Goal: Go to known website: Access a specific website the user already knows

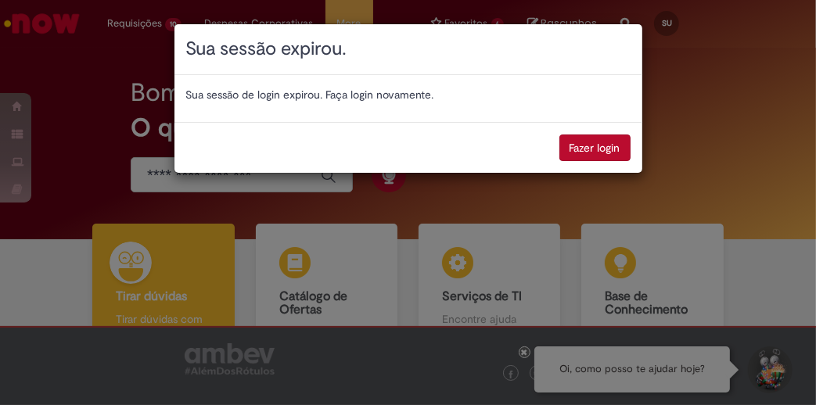
click at [565, 146] on div "Sua sessão expirou. Sua sessão de login expirou. Faça login novamente. Fazer lo…" at bounding box center [408, 202] width 816 height 405
click at [600, 156] on div "Sua sessão expirou. Sua sessão de login expirou. Faça login novamente. Fazer lo…" at bounding box center [408, 202] width 816 height 405
click at [596, 145] on div "Sua sessão expirou. Sua sessão de login expirou. Faça login novamente. Fazer lo…" at bounding box center [408, 202] width 816 height 405
click at [579, 152] on div "Sua sessão expirou. Sua sessão de login expirou. Faça login novamente. Fazer lo…" at bounding box center [408, 202] width 816 height 405
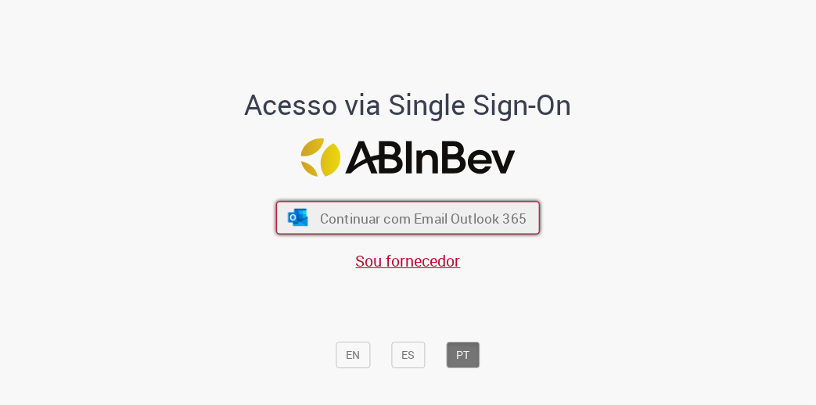
click at [399, 219] on span "Continuar com Email Outlook 365" at bounding box center [423, 218] width 207 height 18
